Goal: Transaction & Acquisition: Purchase product/service

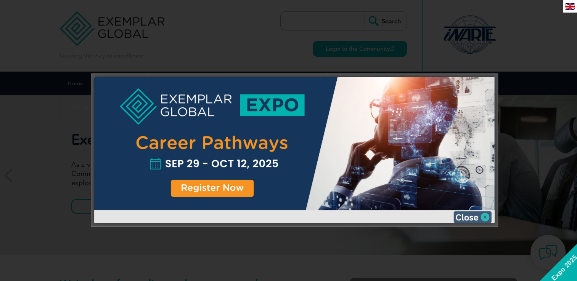
click at [477, 218] on img at bounding box center [472, 217] width 38 height 11
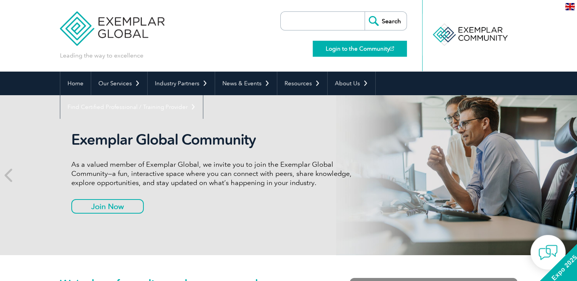
click at [361, 42] on link "Login to the Community" at bounding box center [360, 49] width 94 height 16
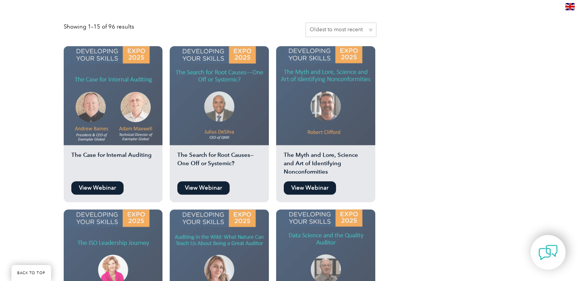
scroll to position [648, 0]
click at [204, 181] on link "View Webinar" at bounding box center [203, 187] width 52 height 13
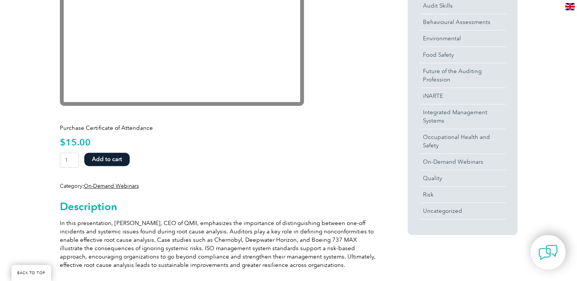
scroll to position [229, 0]
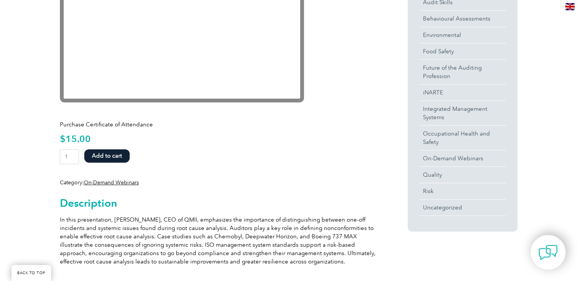
click at [116, 156] on button "Add to cart" at bounding box center [106, 155] width 45 height 13
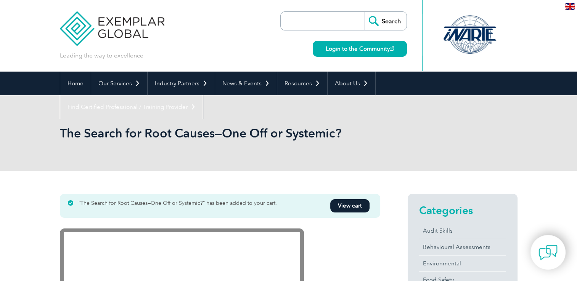
click at [337, 207] on link "View cart" at bounding box center [349, 205] width 39 height 13
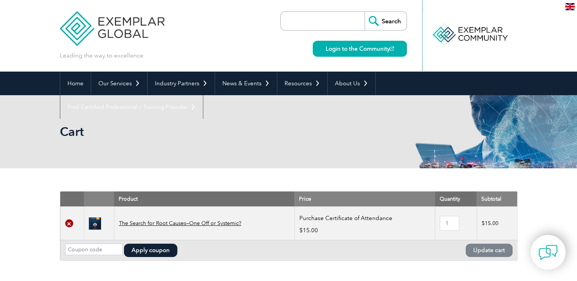
click at [67, 224] on link "×" at bounding box center [69, 224] width 8 height 8
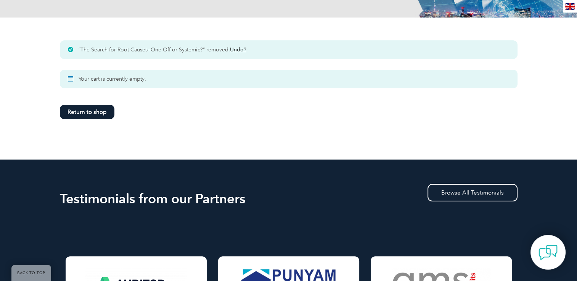
scroll to position [153, 0]
